Goal: Information Seeking & Learning: Learn about a topic

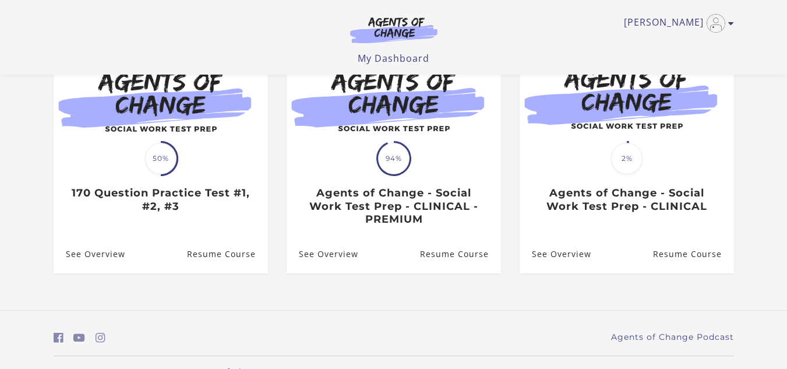
scroll to position [168, 0]
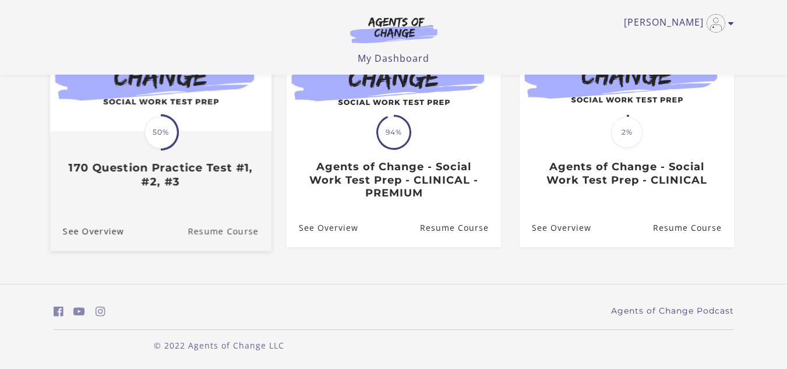
click at [239, 229] on link "Resume Course" at bounding box center [230, 230] width 84 height 39
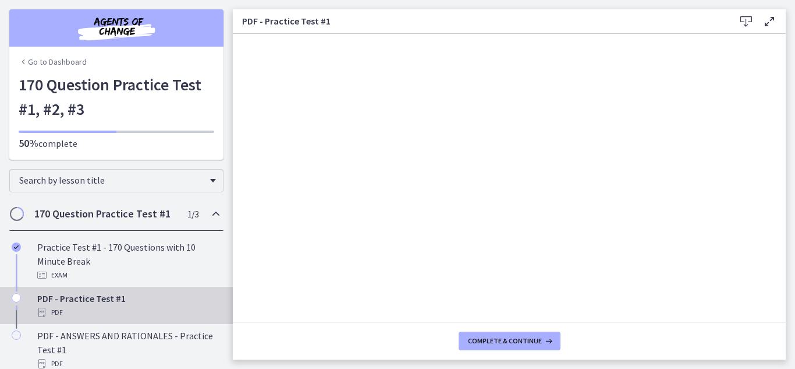
click at [77, 310] on div "PDF" at bounding box center [128, 312] width 182 height 14
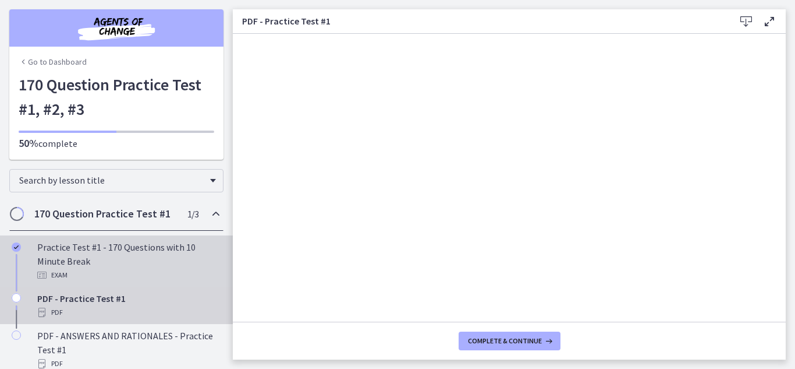
click at [79, 254] on div "Practice Test #1 - 170 Questions with 10 Minute Break Exam" at bounding box center [128, 261] width 182 height 42
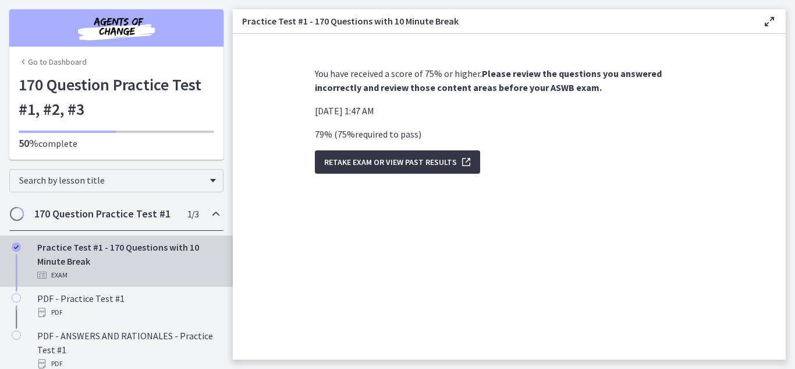
drag, startPoint x: 367, startPoint y: 193, endPoint x: 367, endPoint y: 165, distance: 27.4
click at [367, 165] on div "You have received a score of 75% or higher. Please review the questions you ans…" at bounding box center [510, 208] width 408 height 302
click at [367, 165] on span "Retake Exam OR View Past Results" at bounding box center [390, 162] width 133 height 14
